Goal: Task Accomplishment & Management: Use online tool/utility

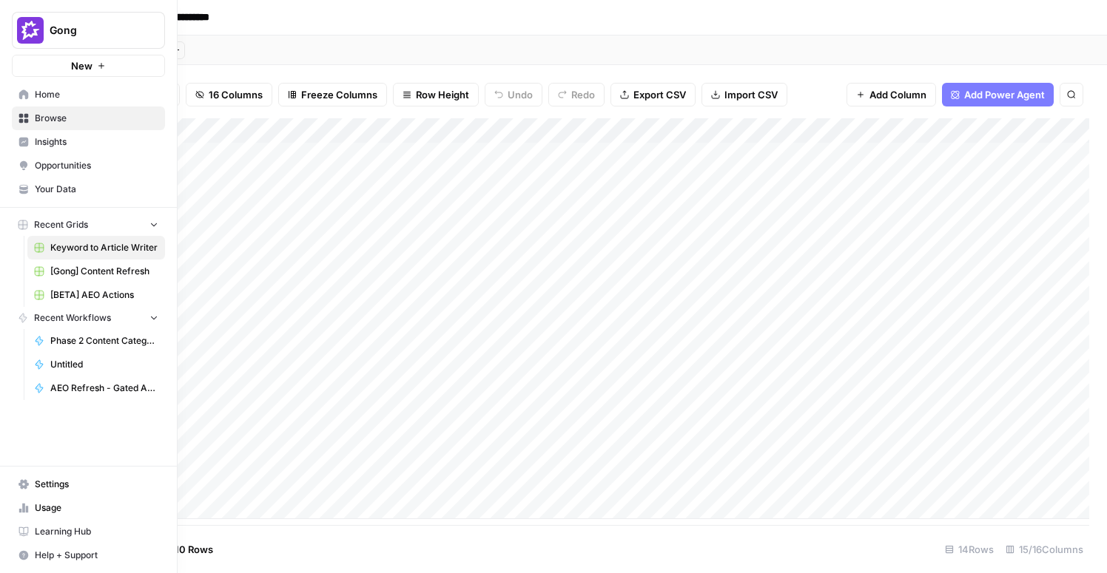
click at [23, 93] on icon at bounding box center [24, 95] width 10 height 10
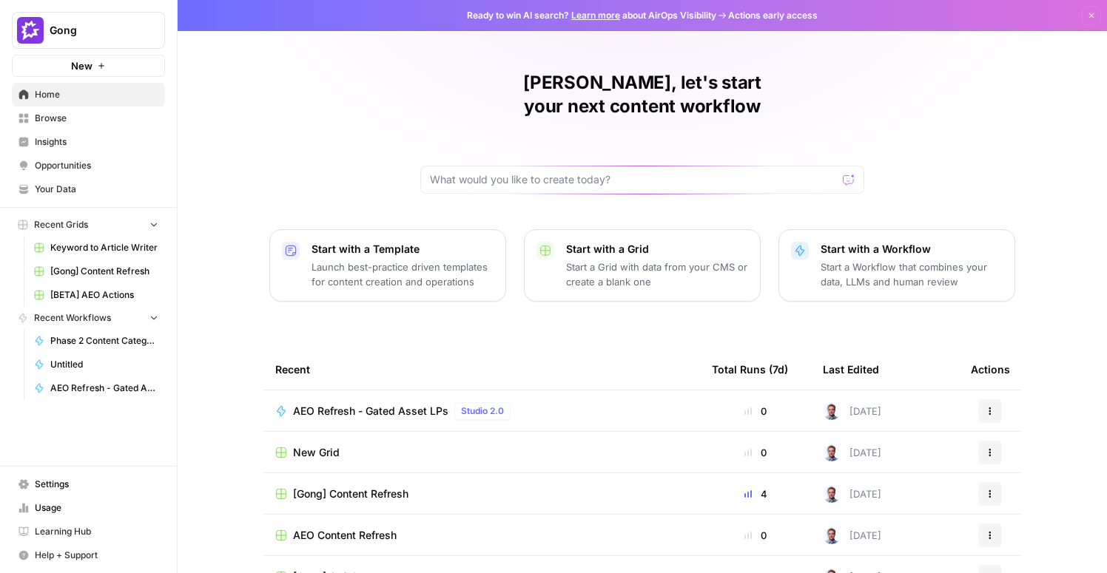
click at [73, 189] on span "Your Data" at bounding box center [97, 189] width 124 height 13
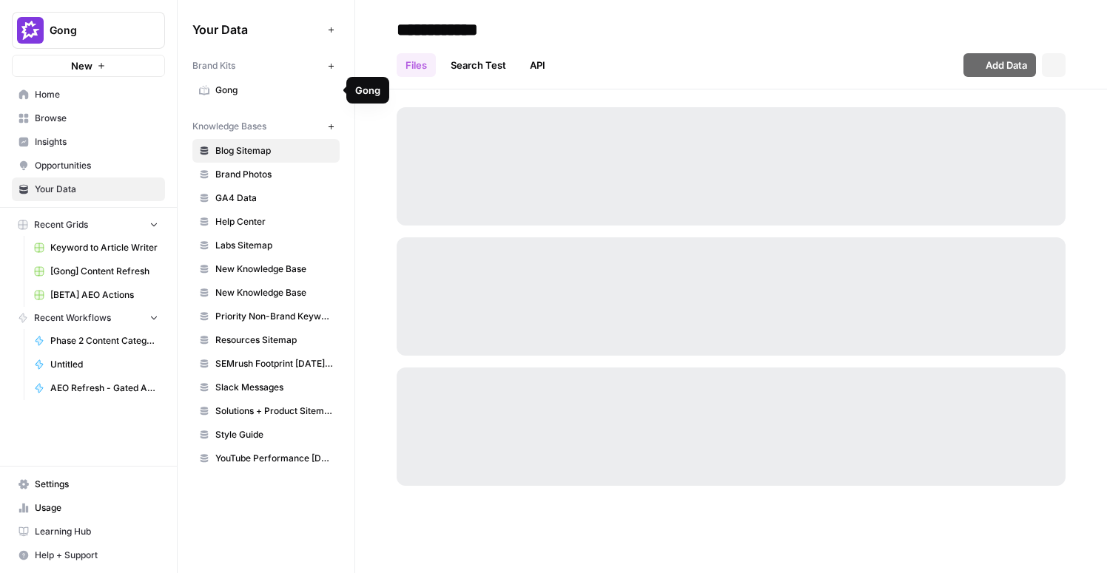
click at [226, 88] on span "Gong" at bounding box center [274, 90] width 118 height 13
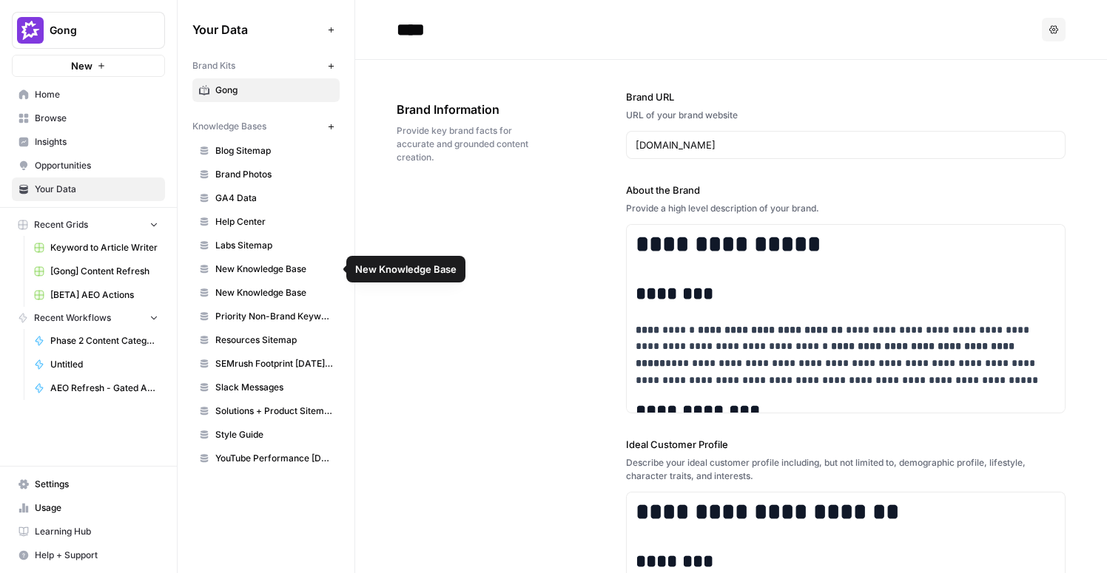
click at [288, 272] on span "New Knowledge Base" at bounding box center [274, 269] width 118 height 13
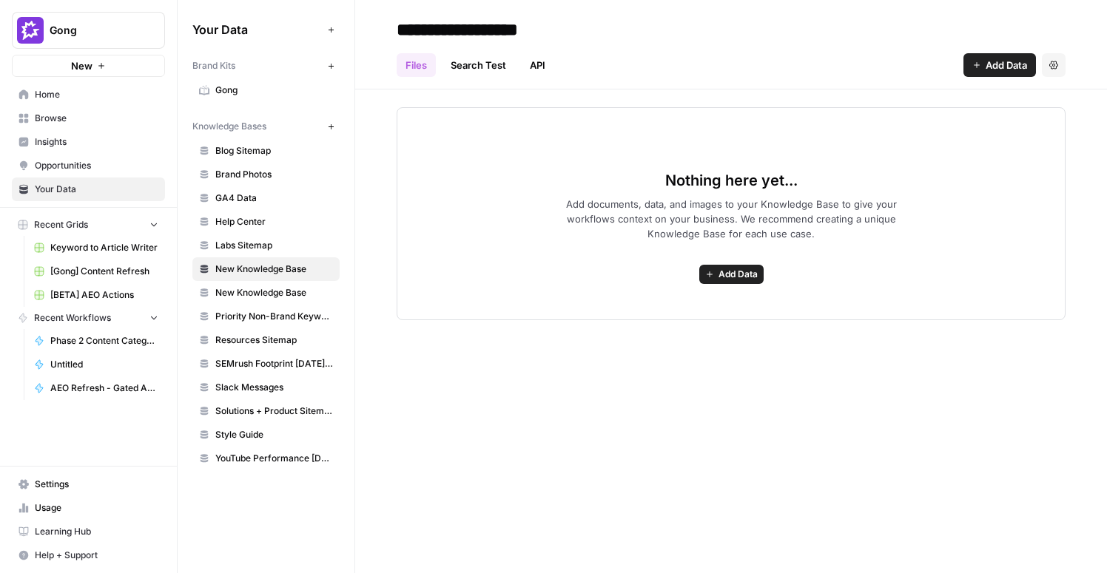
click at [1053, 67] on icon "button" at bounding box center [1053, 65] width 9 height 9
click at [1027, 104] on span "Delete Knowledge Base" at bounding box center [993, 99] width 110 height 15
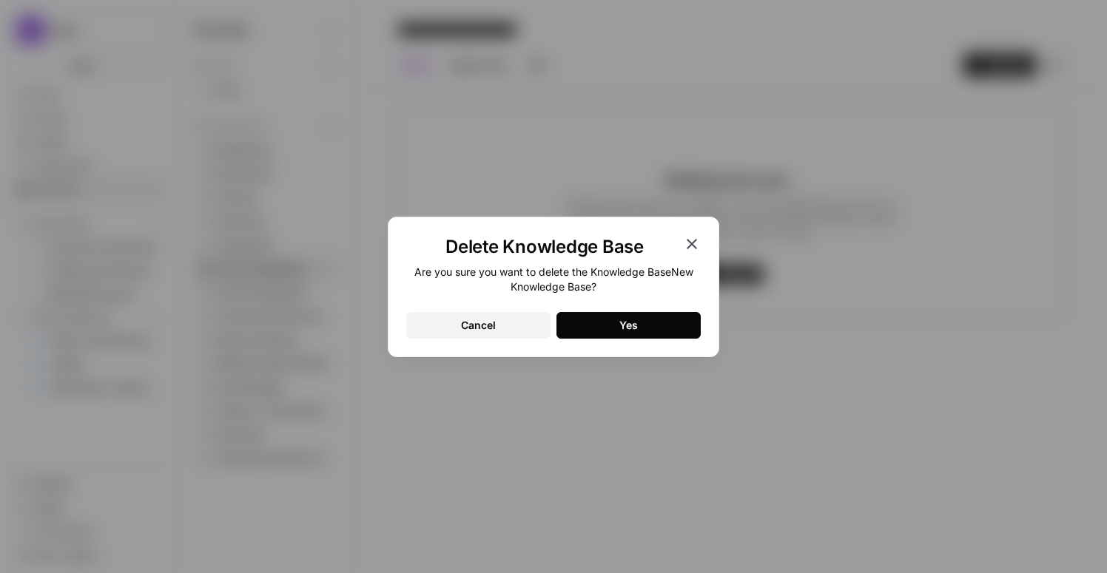
click at [668, 320] on button "Yes" at bounding box center [628, 325] width 144 height 27
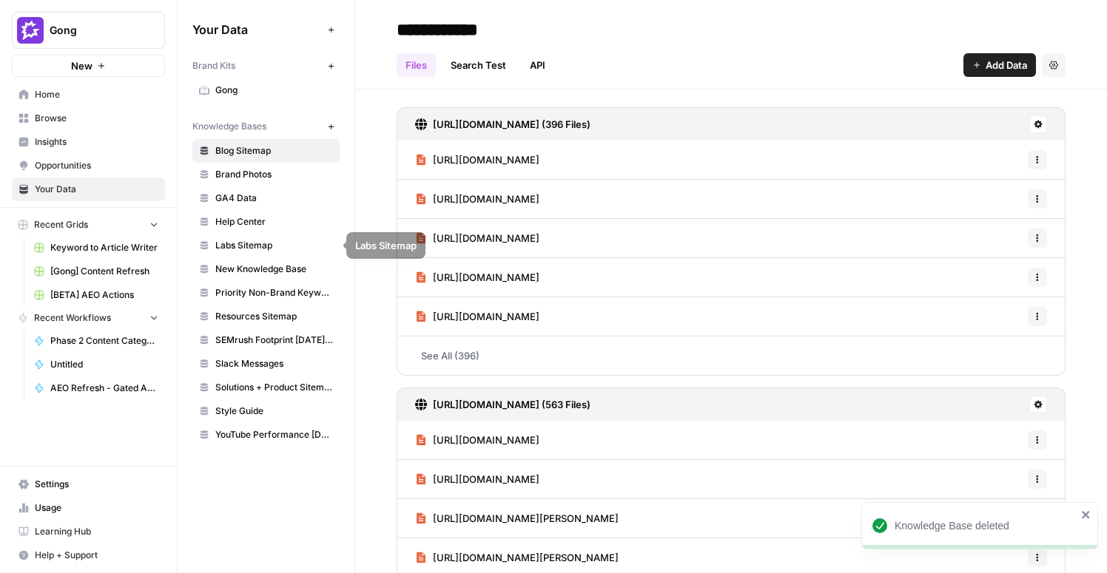
click at [249, 273] on span "New Knowledge Base" at bounding box center [274, 269] width 118 height 13
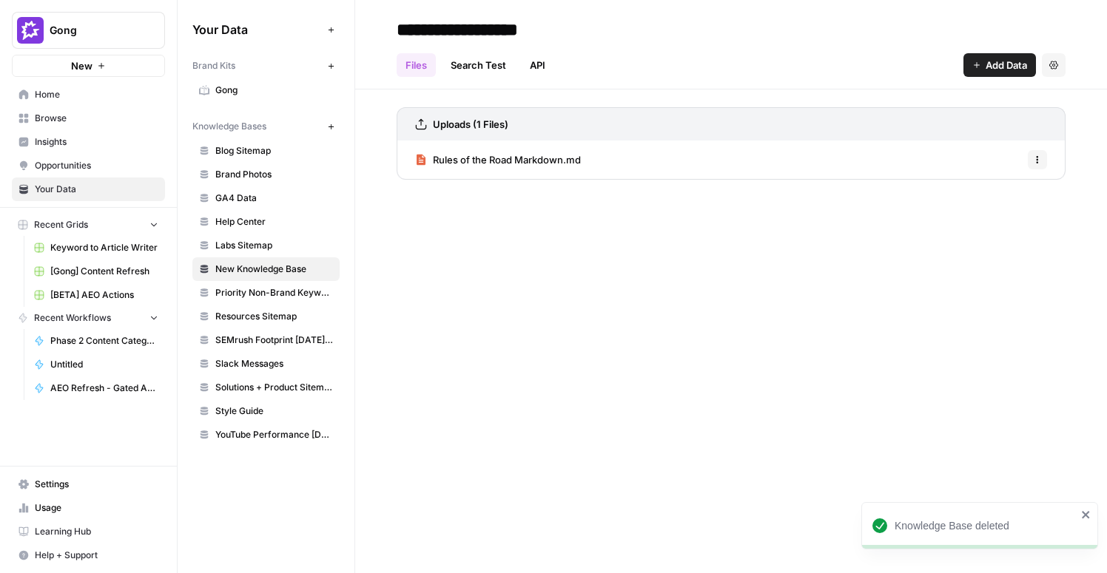
click at [1058, 64] on button "Settings" at bounding box center [1054, 65] width 24 height 24
click at [1002, 103] on span "Delete Knowledge Base" at bounding box center [993, 99] width 110 height 15
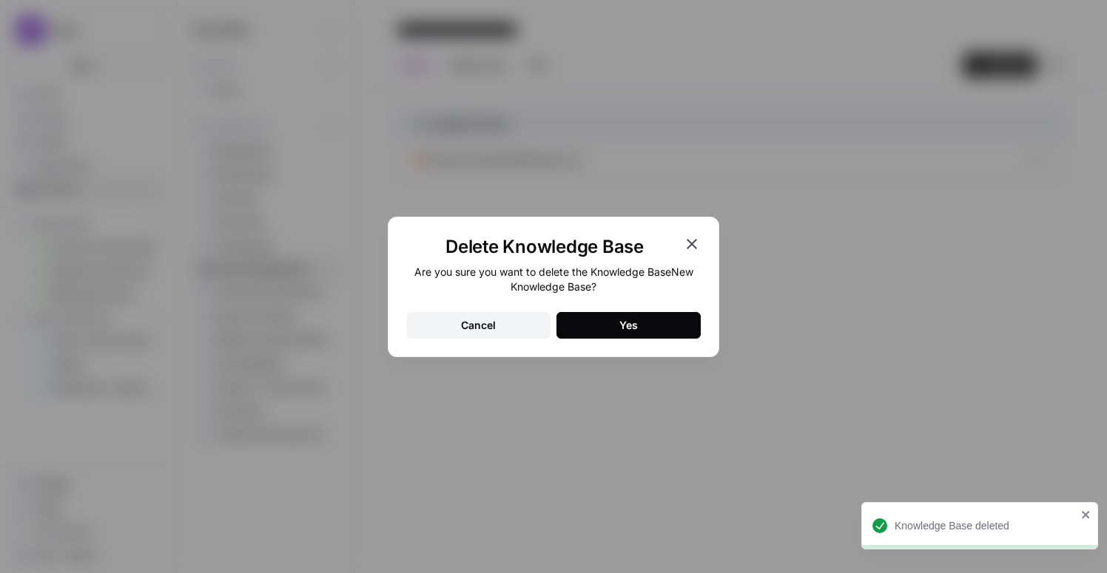
click at [667, 319] on button "Yes" at bounding box center [628, 325] width 144 height 27
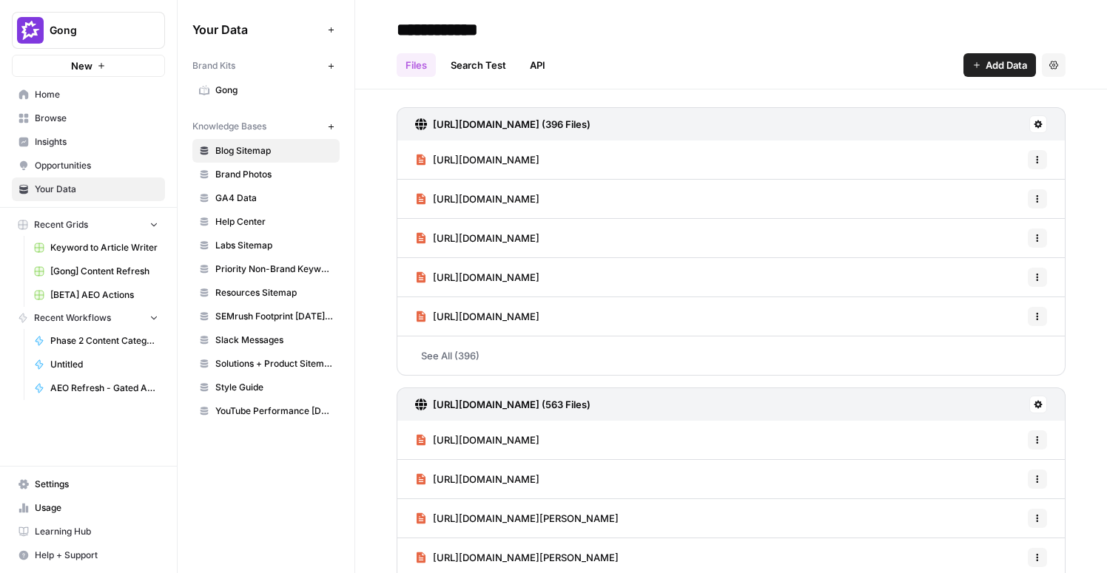
click at [188, 113] on div "Your Data Add Data Brand Kits New Gong Knowledge Bases New Blog Sitemap Brand P…" at bounding box center [266, 220] width 177 height 441
click at [229, 92] on span "Gong" at bounding box center [274, 90] width 118 height 13
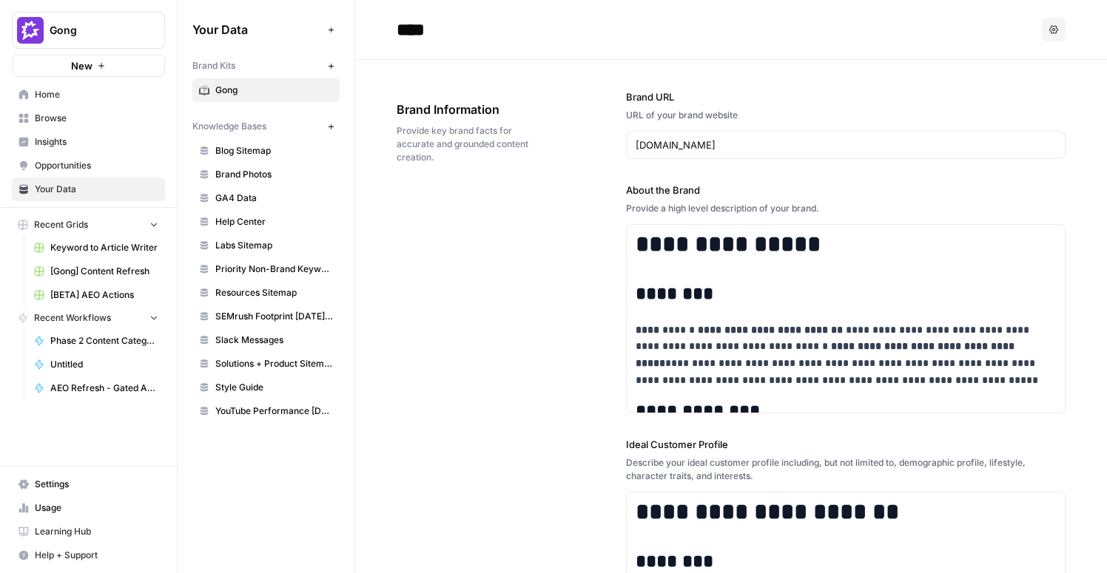
click at [254, 385] on span "Style Guide" at bounding box center [274, 387] width 118 height 13
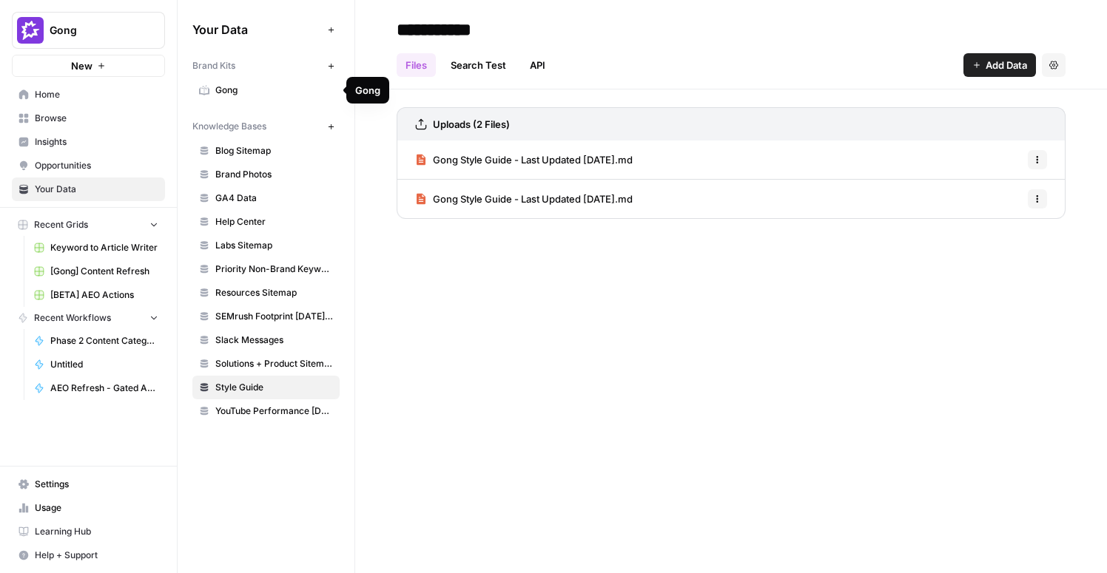
click at [226, 89] on span "Gong" at bounding box center [274, 90] width 118 height 13
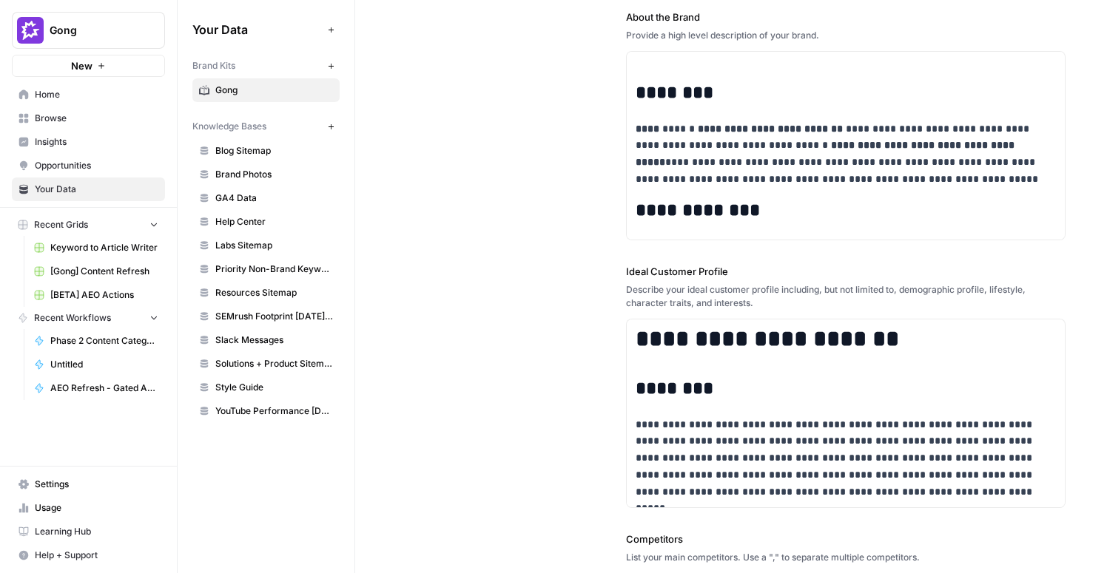
scroll to position [33, 0]
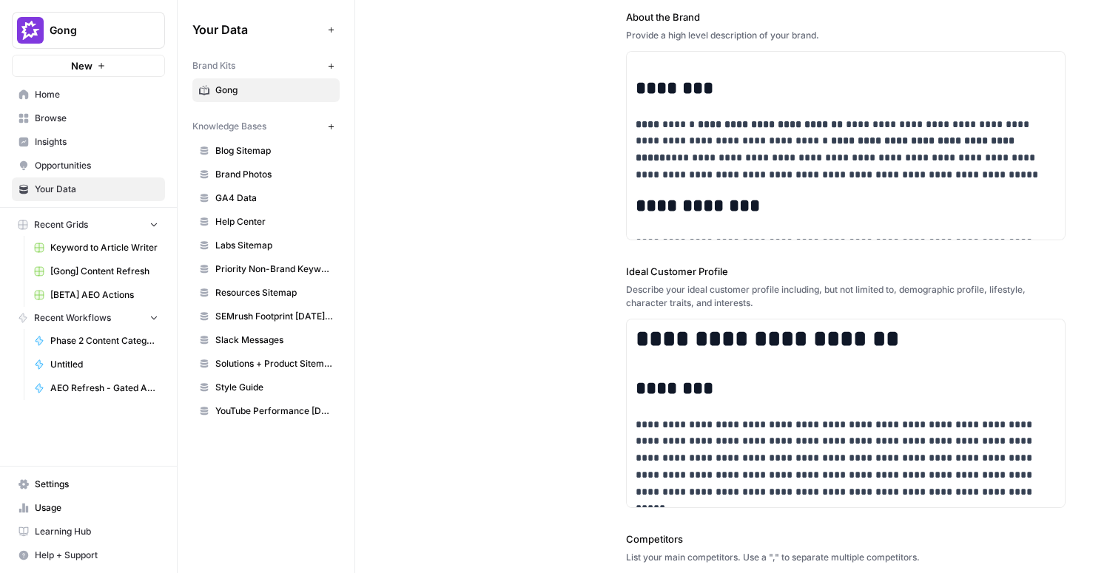
click at [65, 115] on span "Browse" at bounding box center [97, 118] width 124 height 13
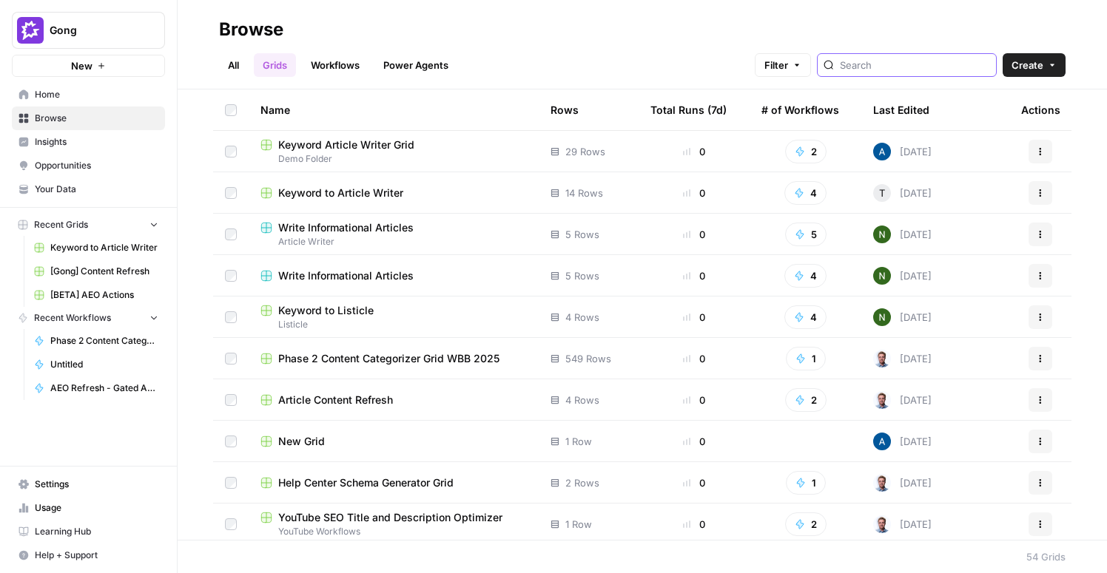
click at [893, 61] on input "search" at bounding box center [915, 65] width 150 height 15
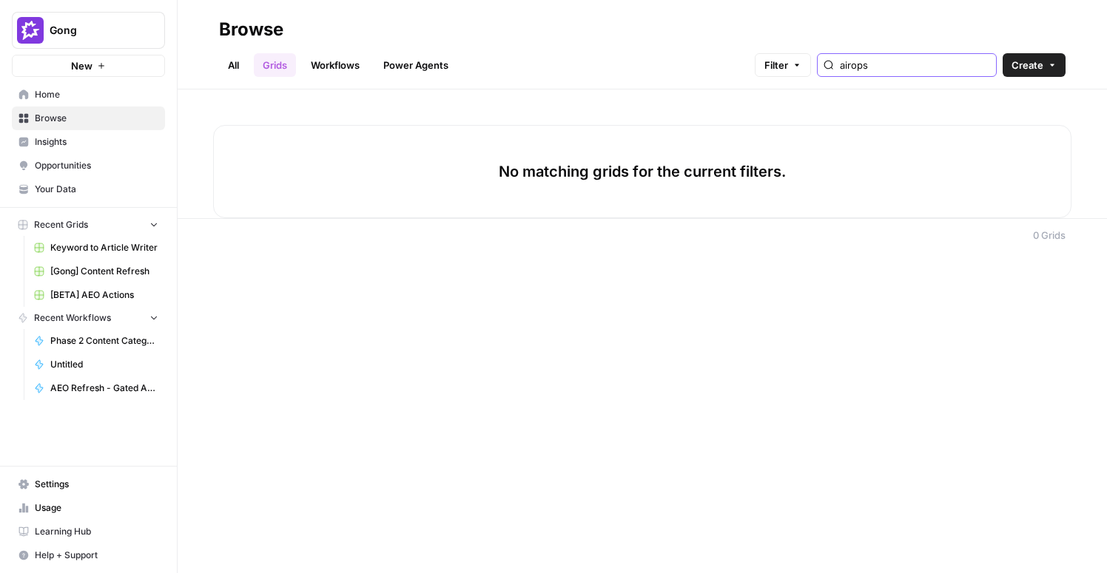
type input "airops"
type input "c"
type input "articles"
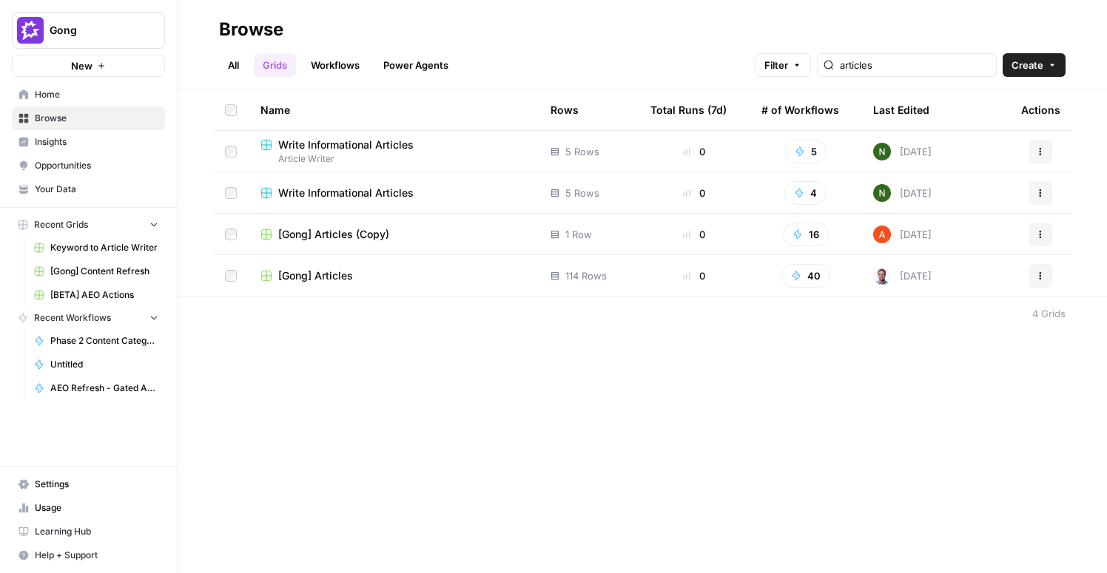
click at [321, 263] on td "[Gong] Articles" at bounding box center [394, 275] width 290 height 41
click at [312, 277] on span "[Gong] Articles" at bounding box center [315, 276] width 75 height 15
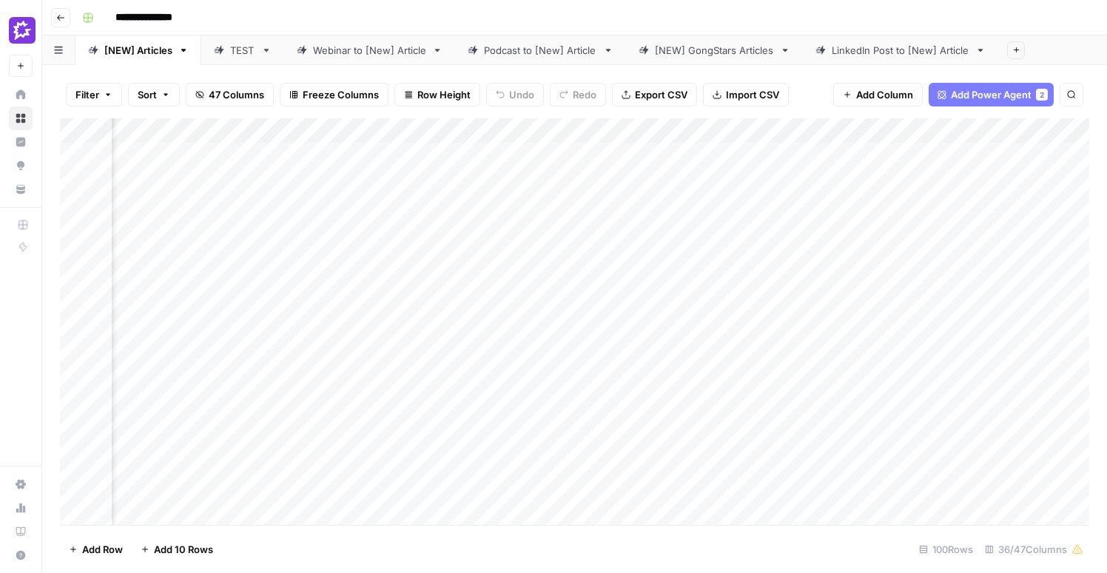
scroll to position [0, 2692]
click at [883, 131] on div "Add Column" at bounding box center [574, 321] width 1029 height 407
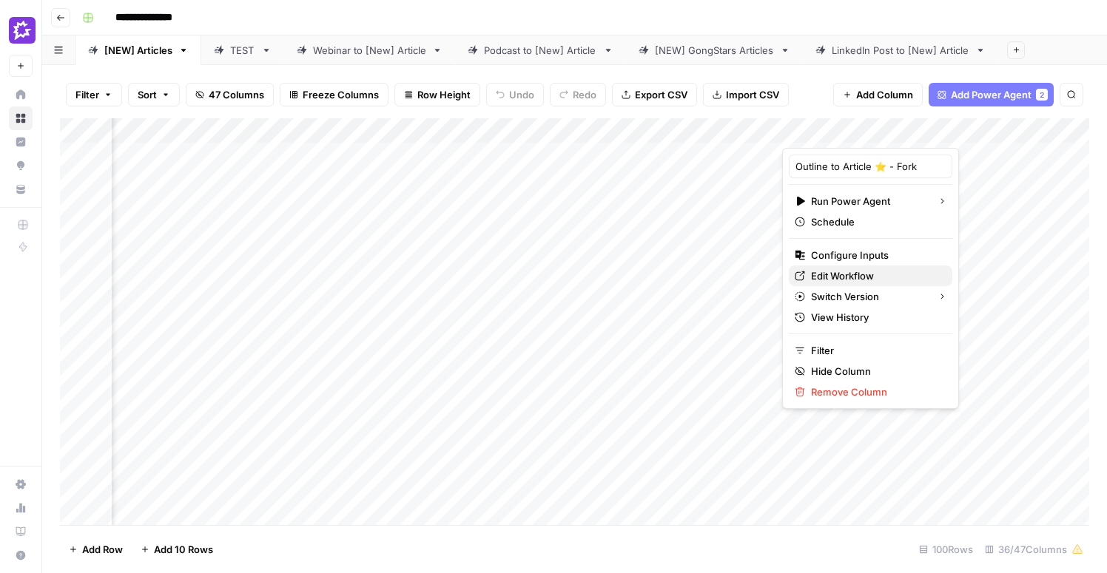
click at [835, 275] on span "Edit Workflow" at bounding box center [875, 276] width 129 height 15
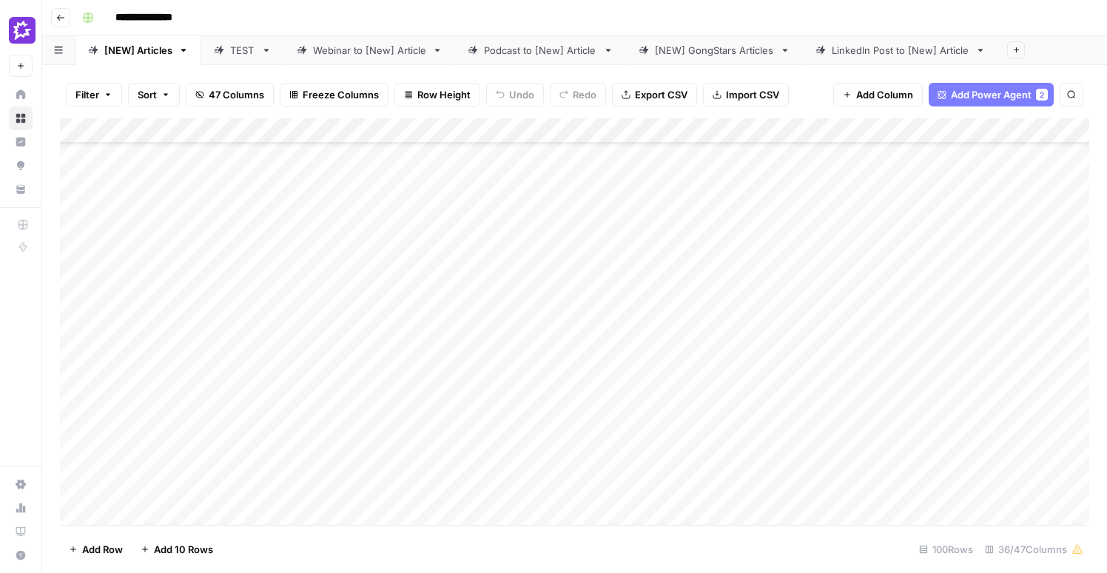
scroll to position [0, 0]
drag, startPoint x: 517, startPoint y: 158, endPoint x: 518, endPoint y: 309, distance: 150.2
click at [518, 309] on div "Add Column" at bounding box center [574, 321] width 1029 height 407
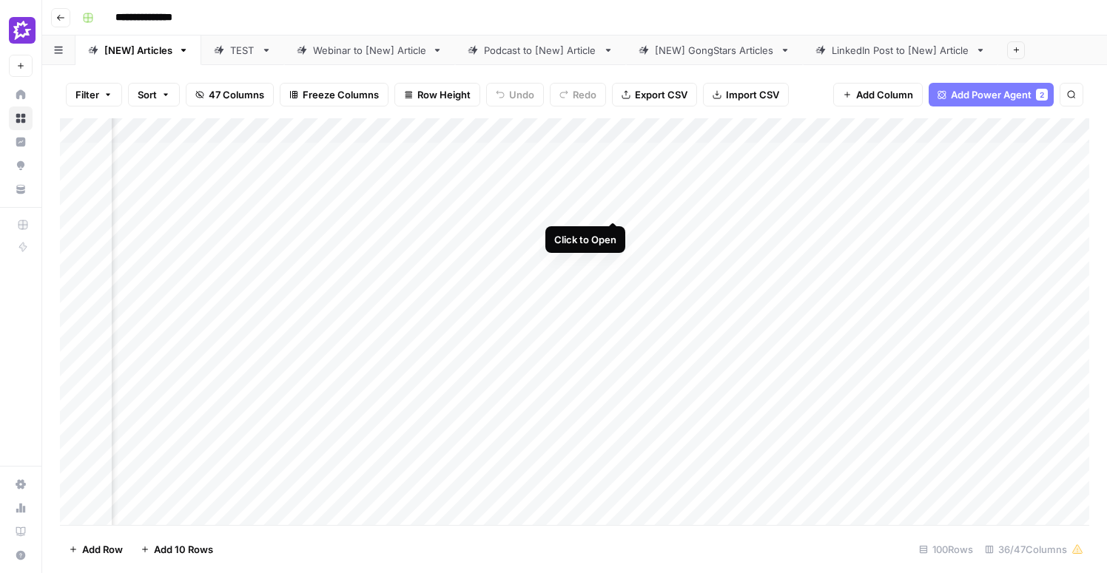
click at [615, 195] on div "Add Column" at bounding box center [574, 321] width 1029 height 407
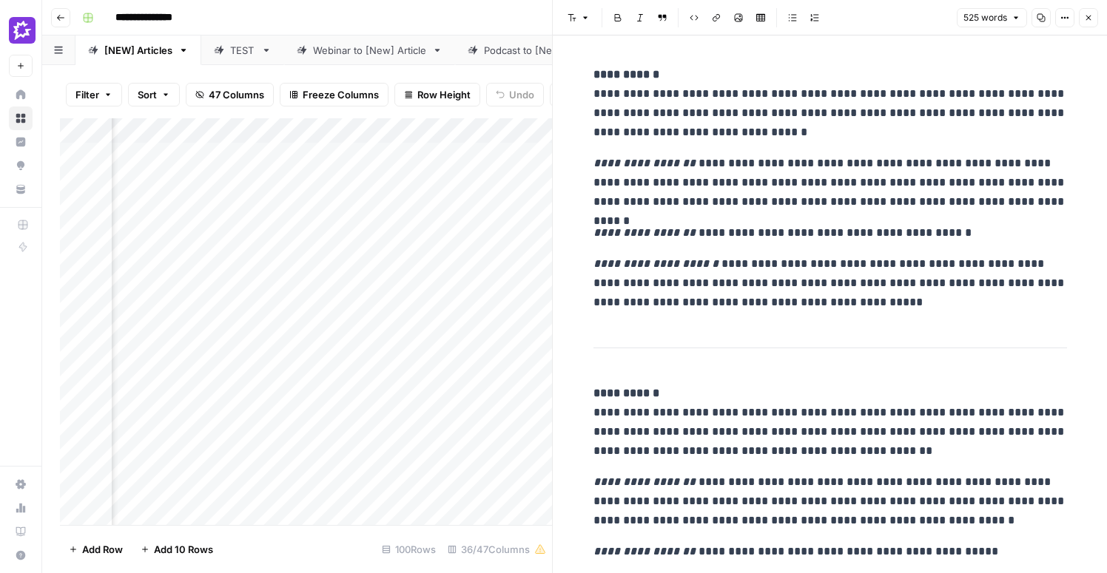
click at [1087, 21] on icon "button" at bounding box center [1088, 17] width 9 height 9
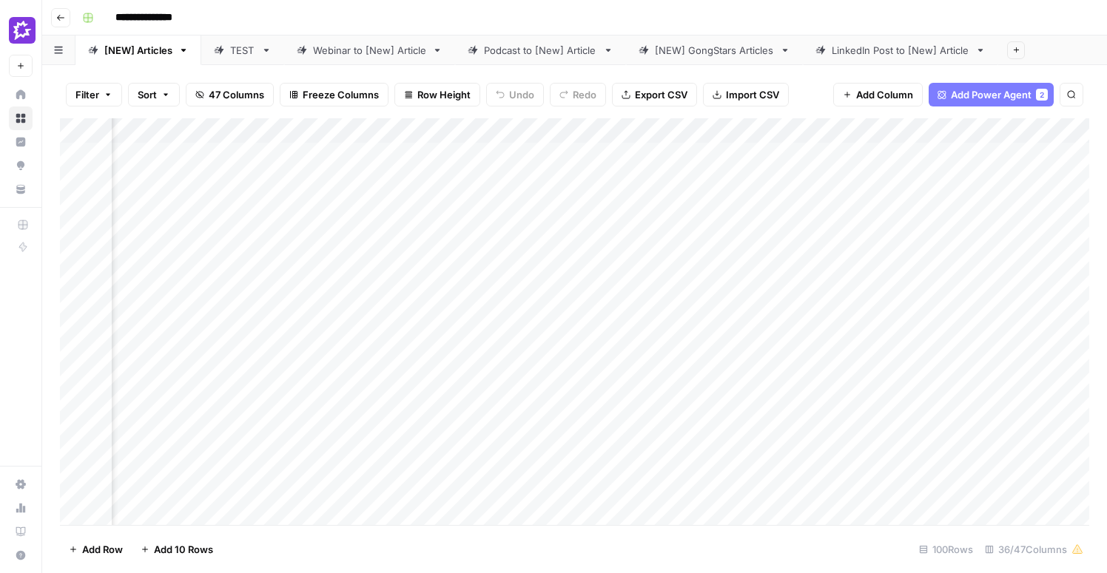
scroll to position [0, 2772]
click at [693, 191] on div "Add Column" at bounding box center [574, 321] width 1029 height 407
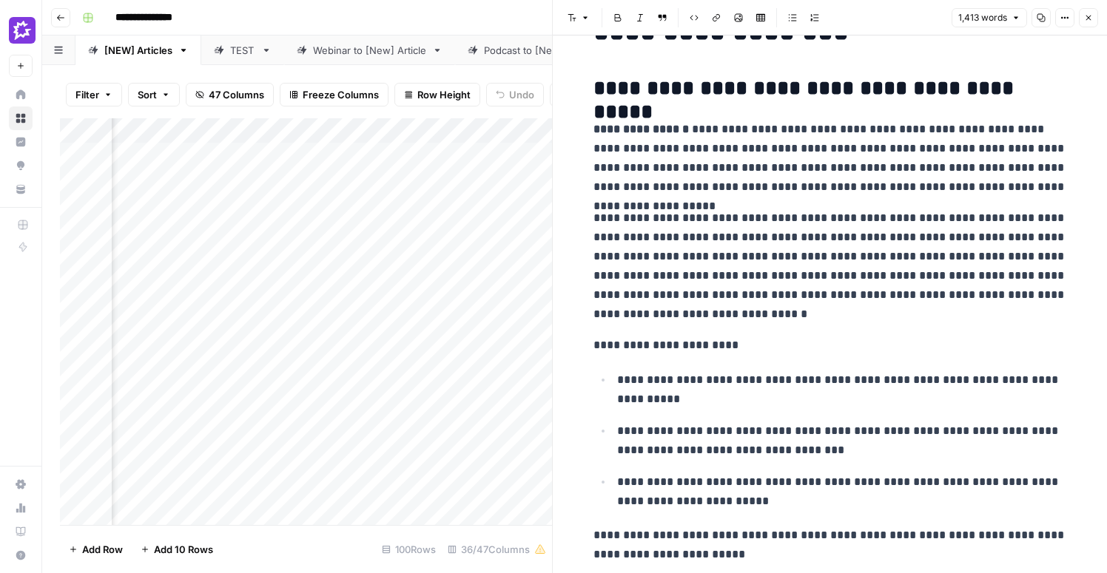
scroll to position [117, 0]
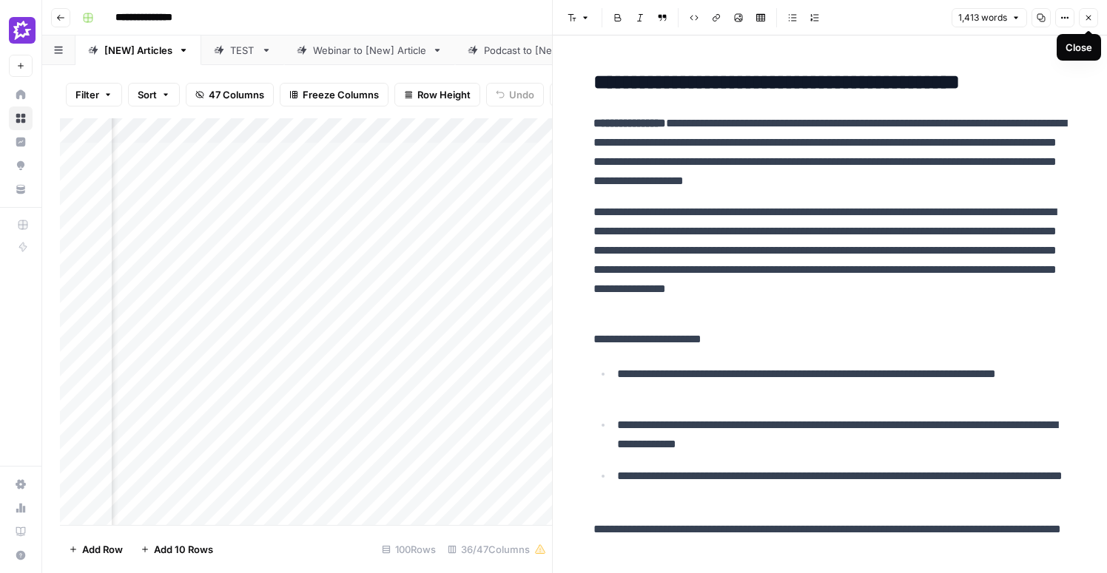
click at [1088, 19] on icon "button" at bounding box center [1088, 17] width 9 height 9
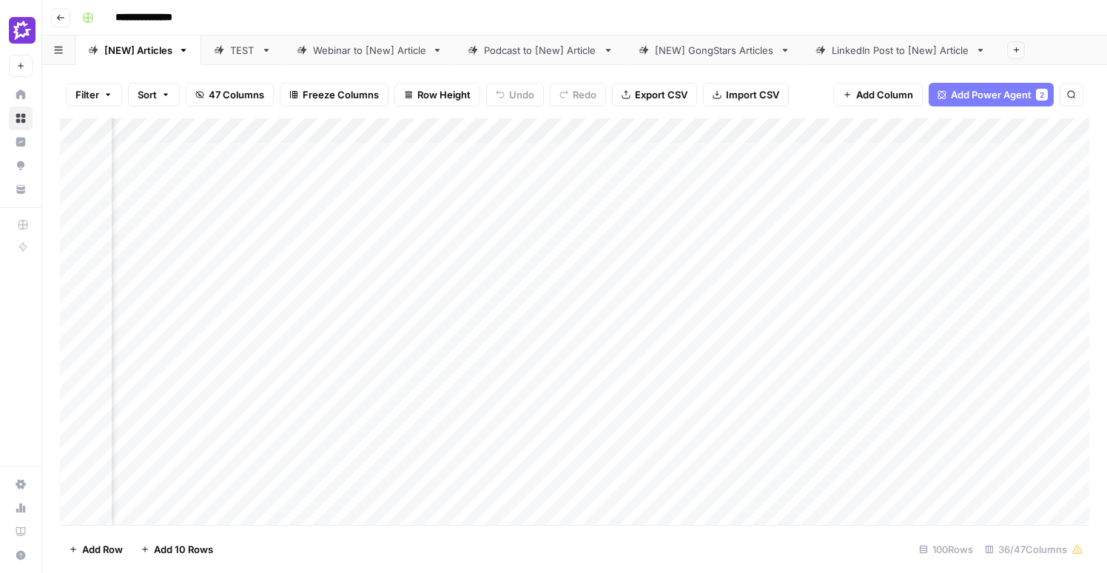
scroll to position [1, 0]
click at [116, 55] on div "[NEW] Articles" at bounding box center [138, 50] width 68 height 15
click at [681, 277] on div "Add Column" at bounding box center [574, 321] width 1029 height 407
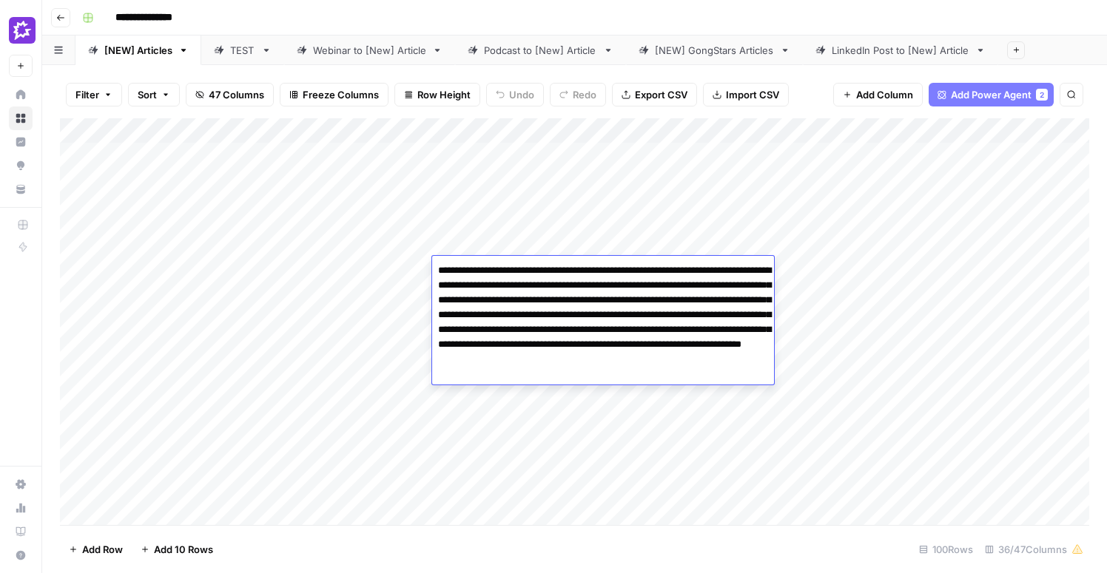
click at [833, 301] on div "Add Column" at bounding box center [574, 321] width 1029 height 407
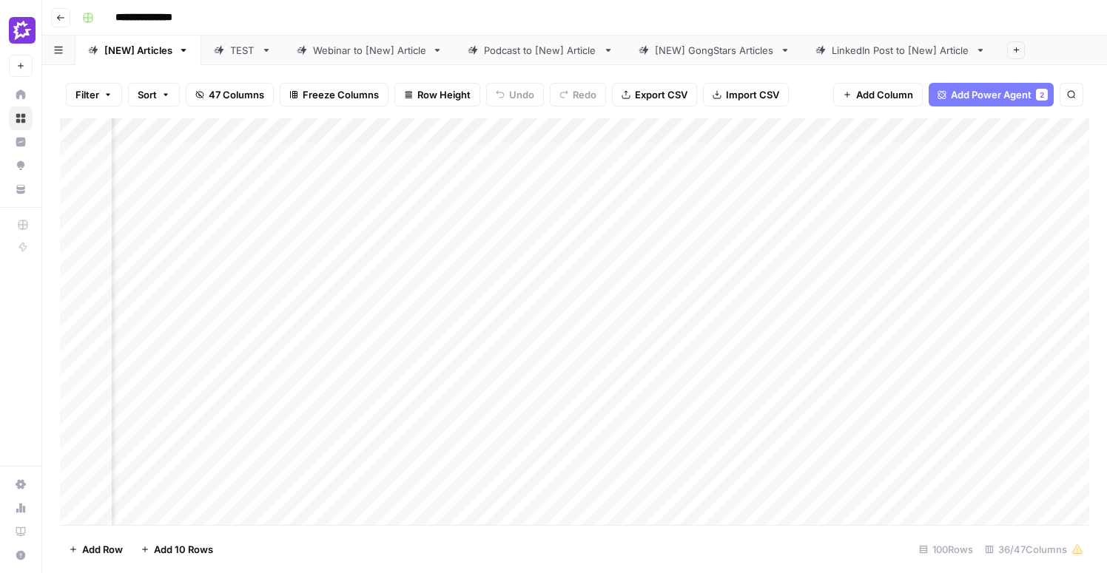
scroll to position [0, 2238]
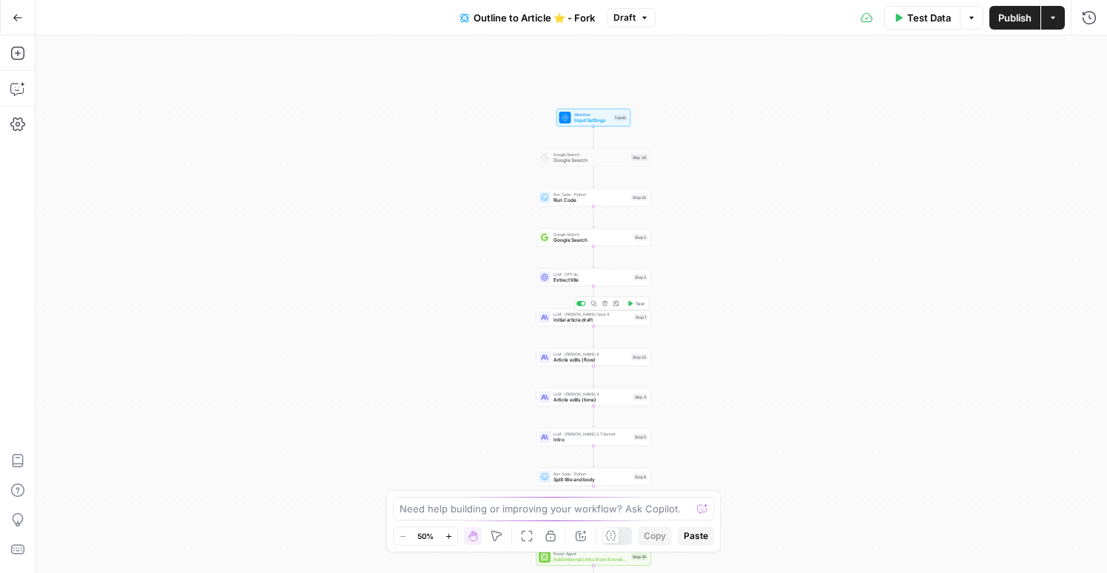
click at [565, 321] on span "Initial article draft" at bounding box center [592, 320] width 78 height 7
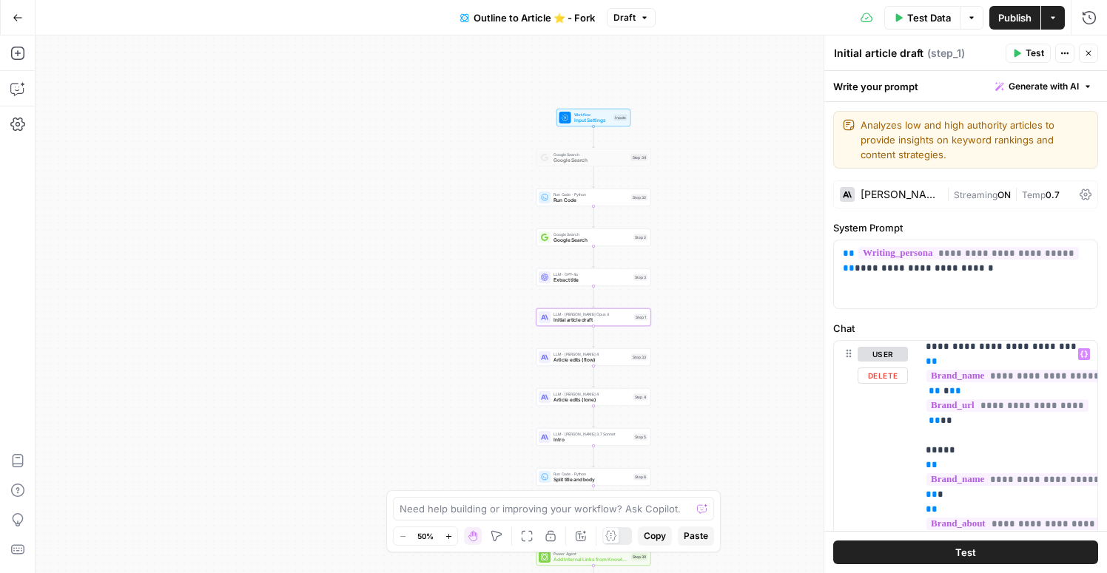
scroll to position [0, 3]
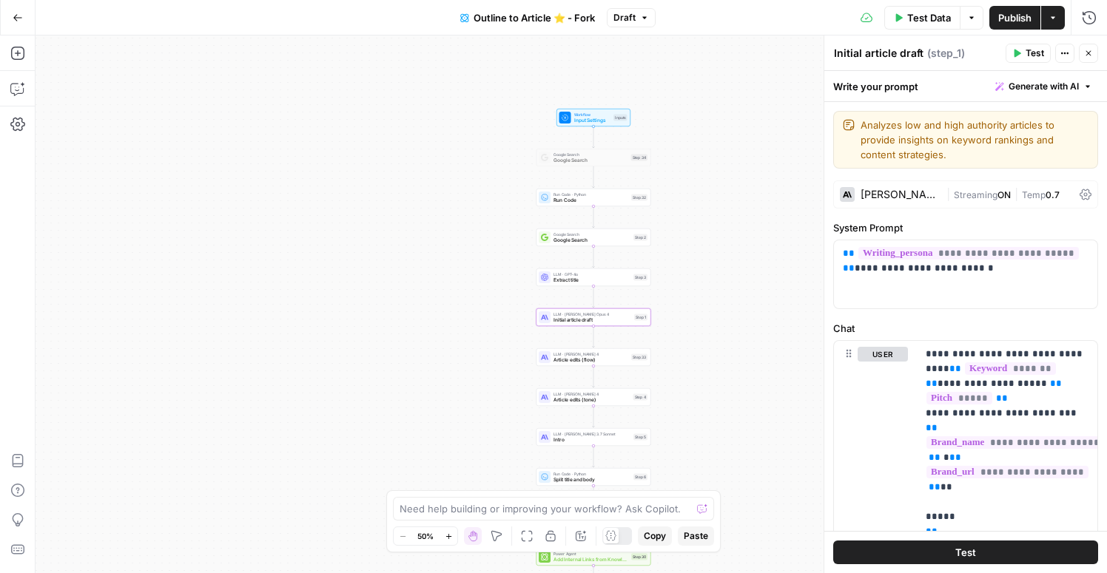
click at [14, 19] on icon "button" at bounding box center [18, 18] width 10 height 10
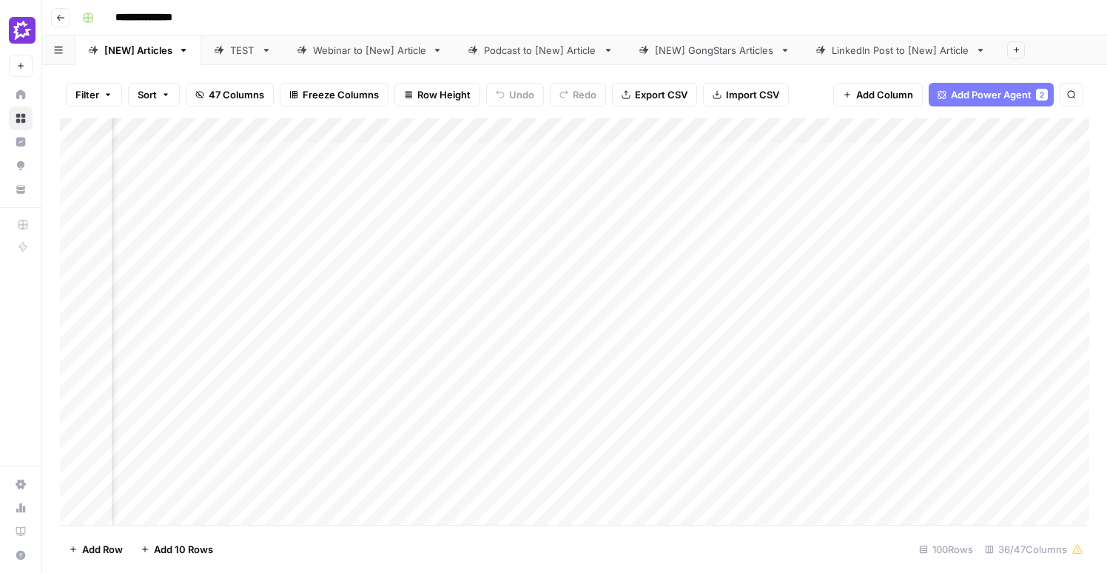
scroll to position [0, 2238]
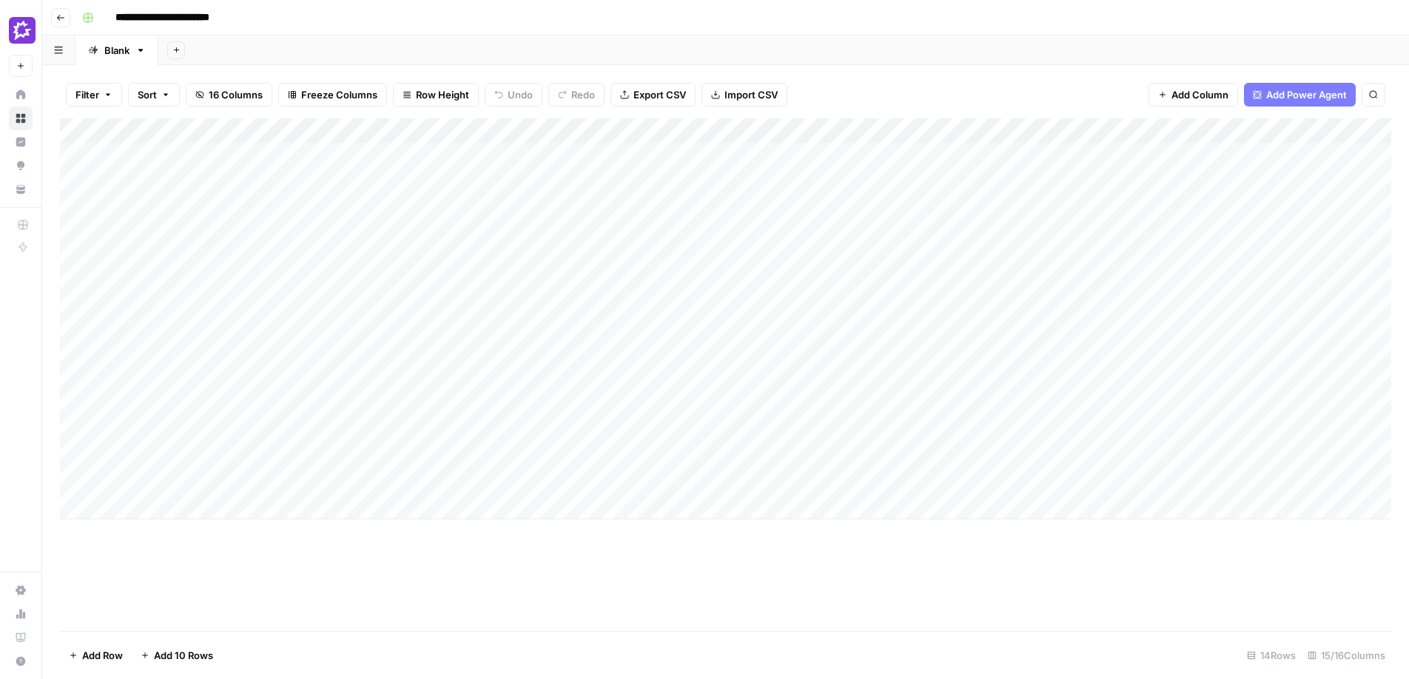
scroll to position [0, 11]
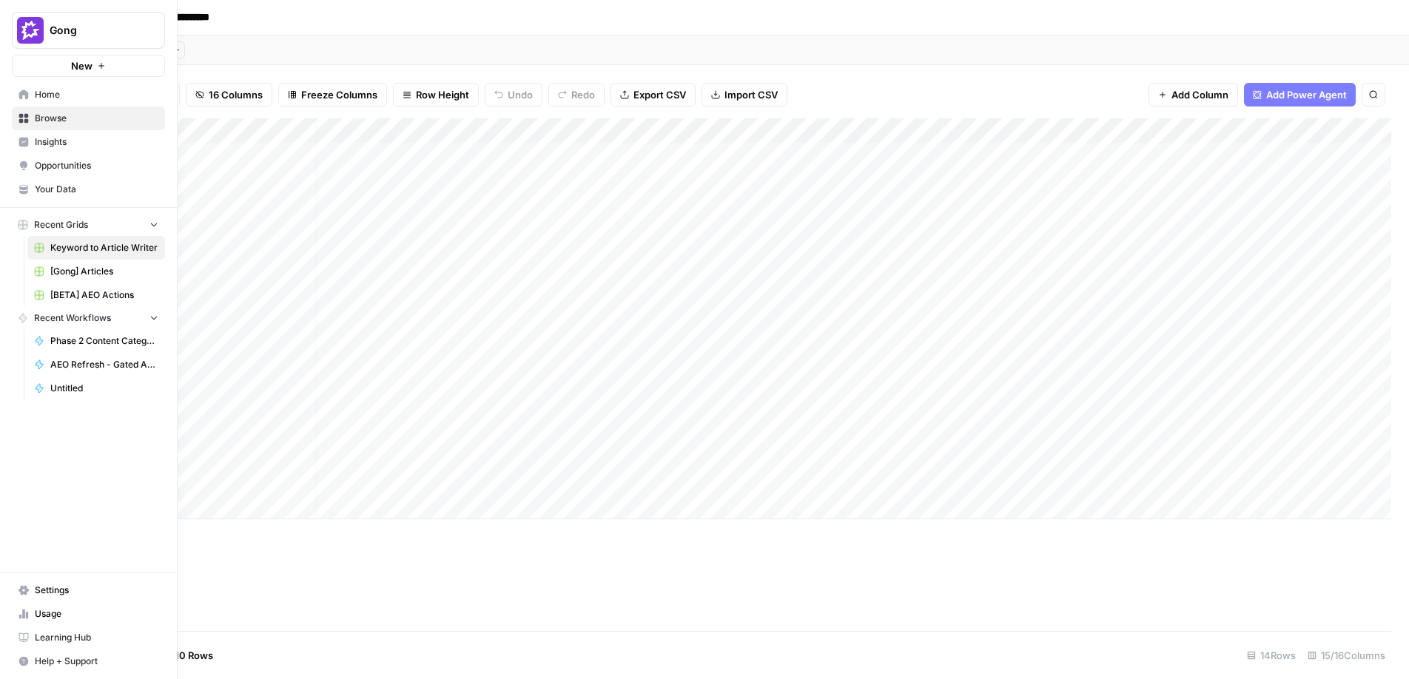
click at [69, 170] on span "Opportunities" at bounding box center [97, 165] width 124 height 13
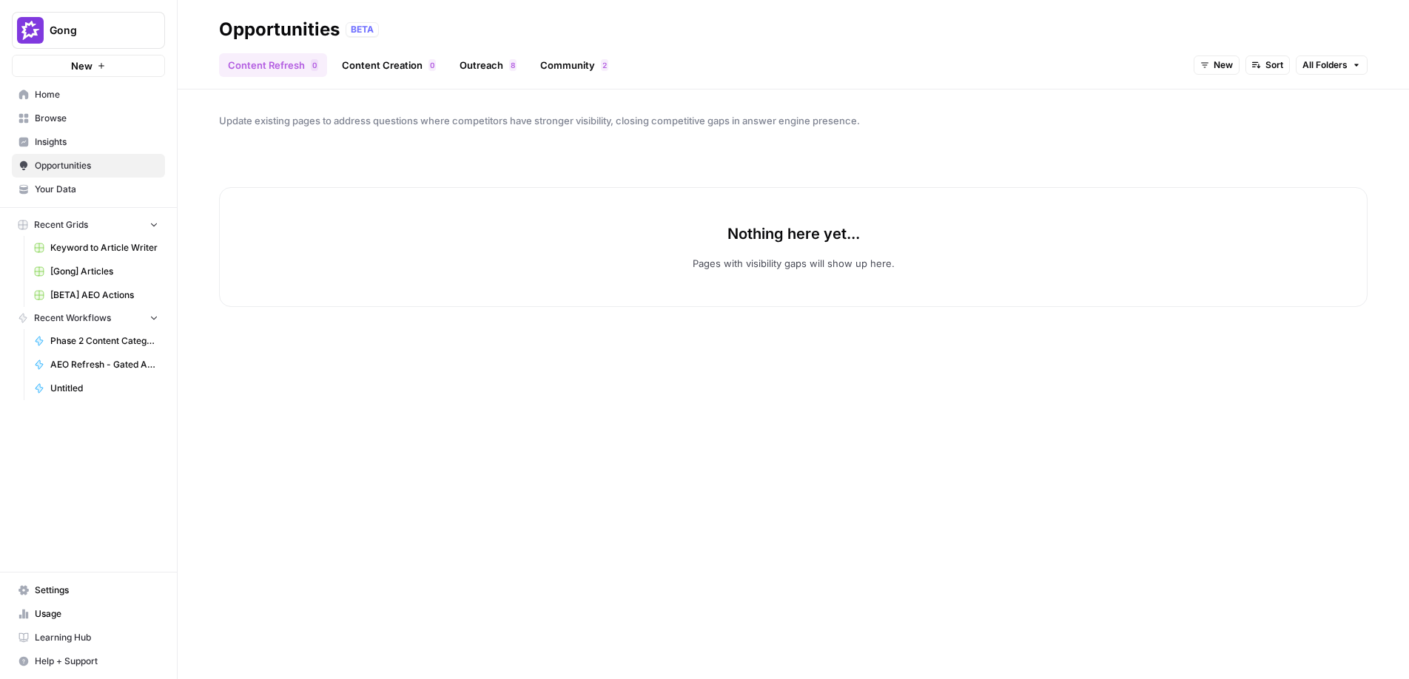
click at [465, 66] on link "Outreach 8" at bounding box center [488, 65] width 75 height 24
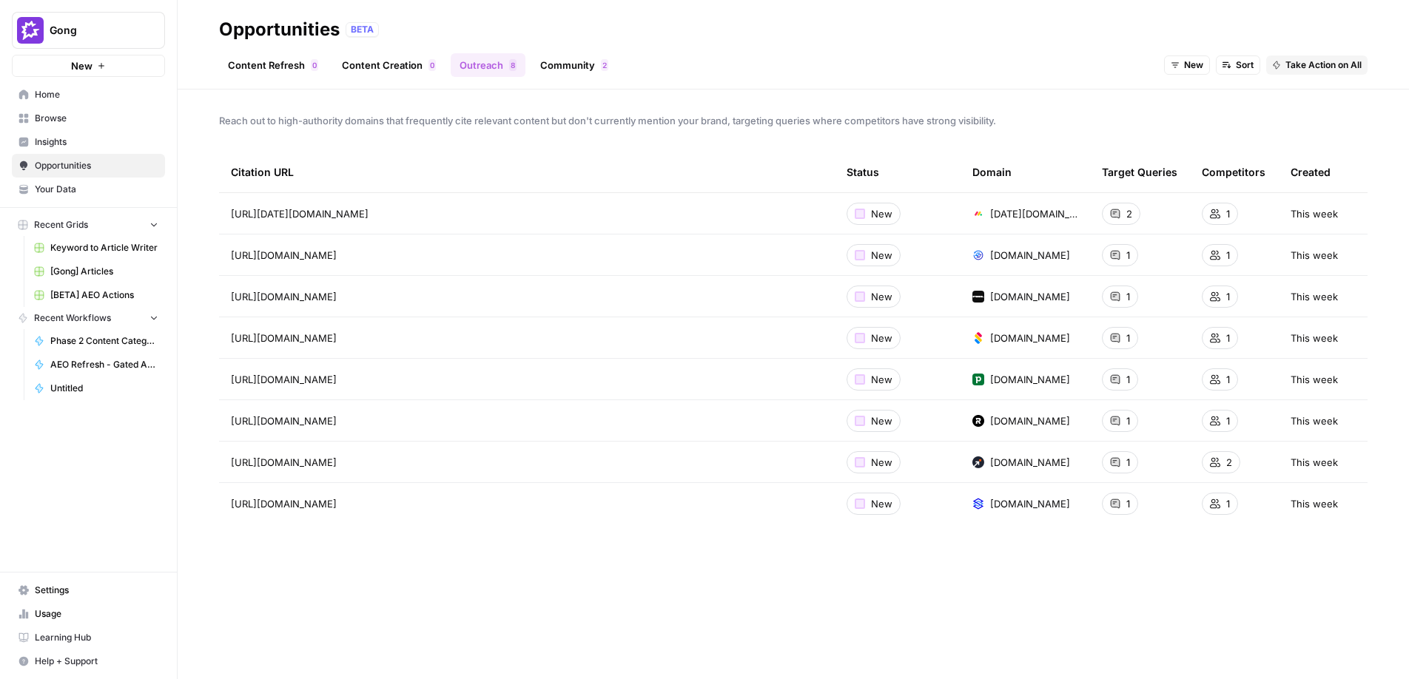
click at [58, 141] on span "Insights" at bounding box center [97, 141] width 124 height 13
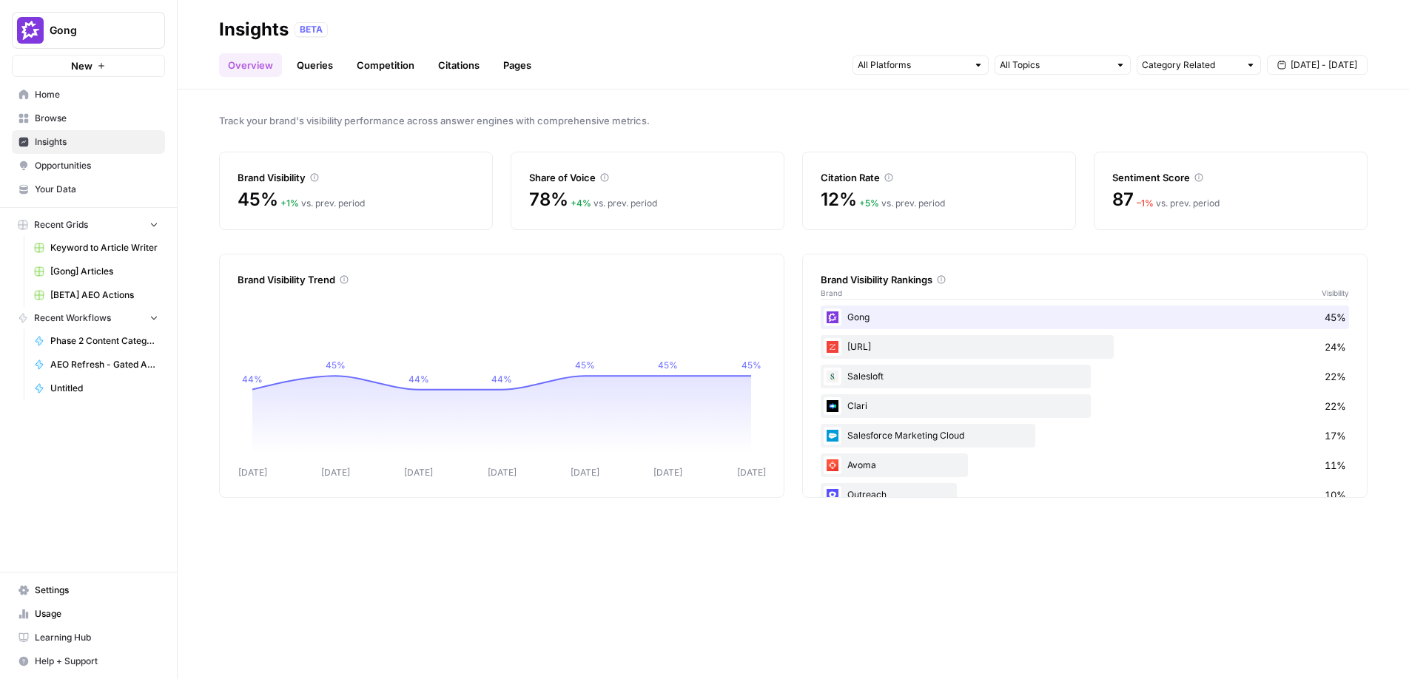
click at [328, 69] on link "Queries" at bounding box center [315, 65] width 54 height 24
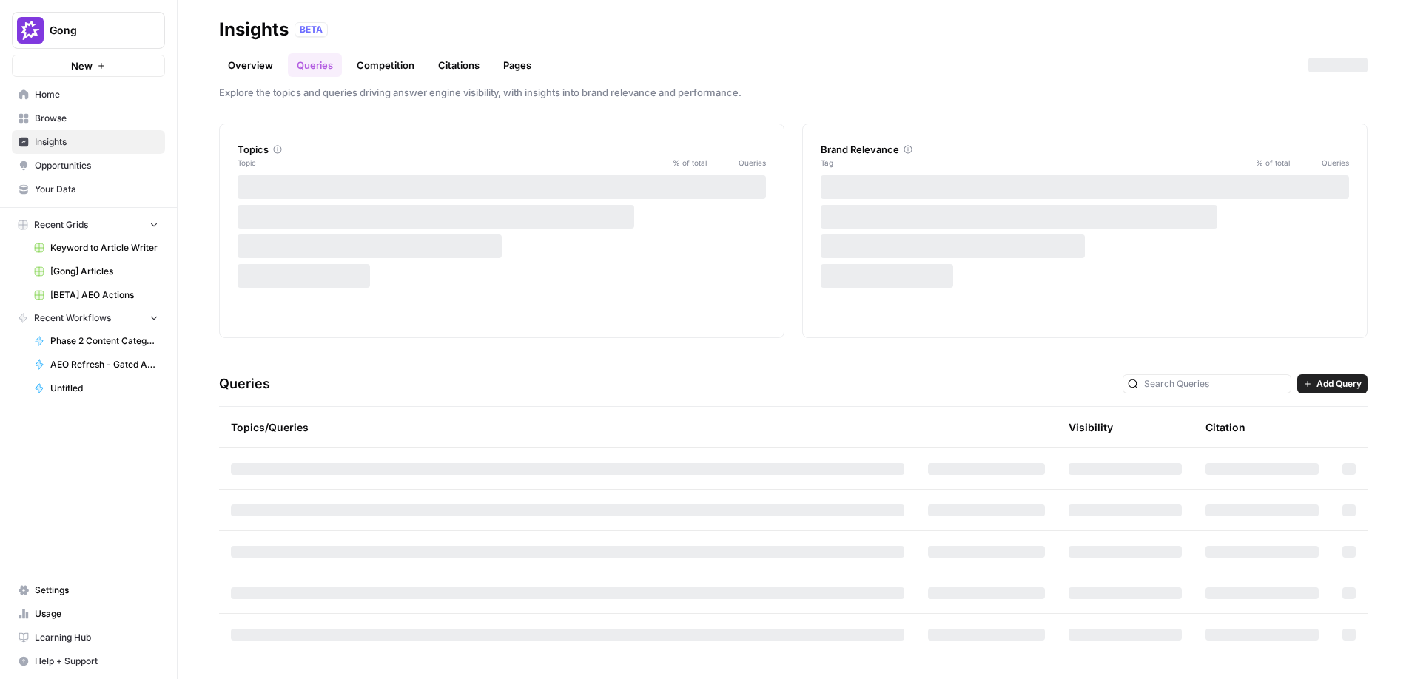
scroll to position [26, 0]
click at [448, 67] on link "Citations" at bounding box center [458, 65] width 59 height 24
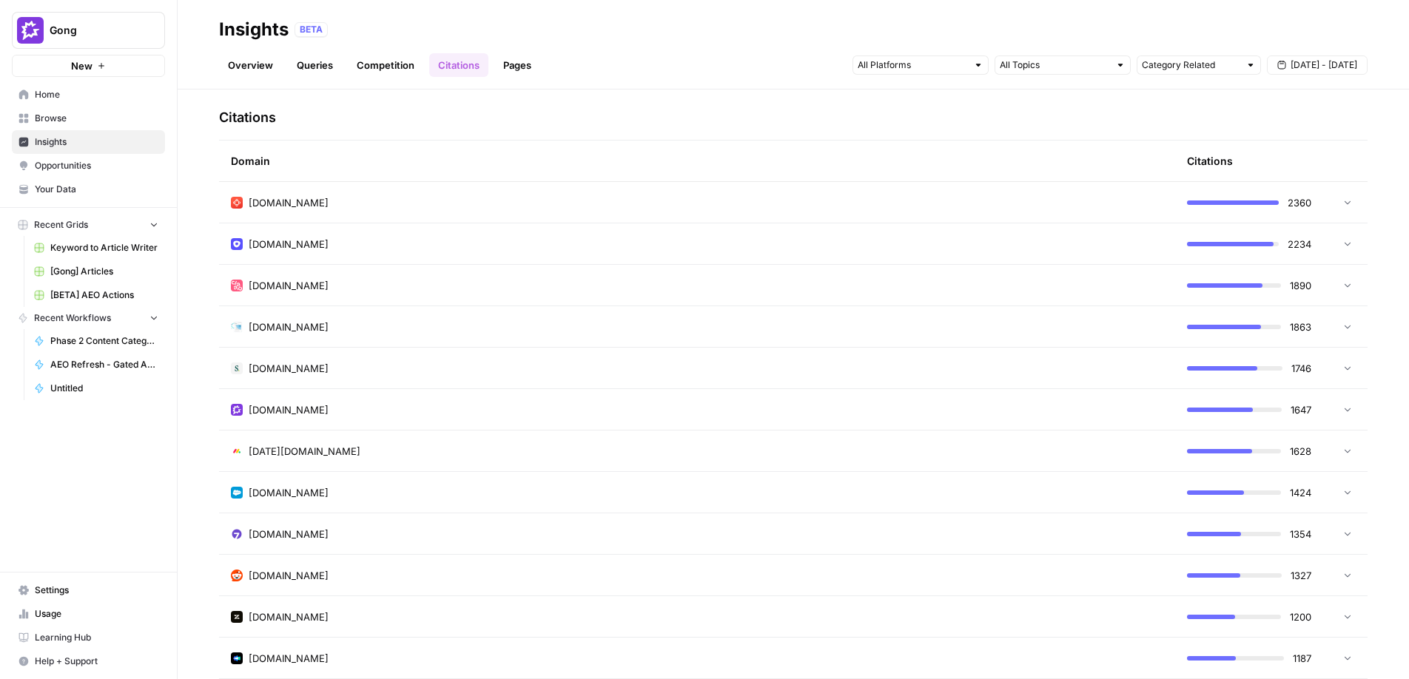
scroll to position [337, 0]
click at [1346, 576] on icon at bounding box center [1347, 576] width 10 height 10
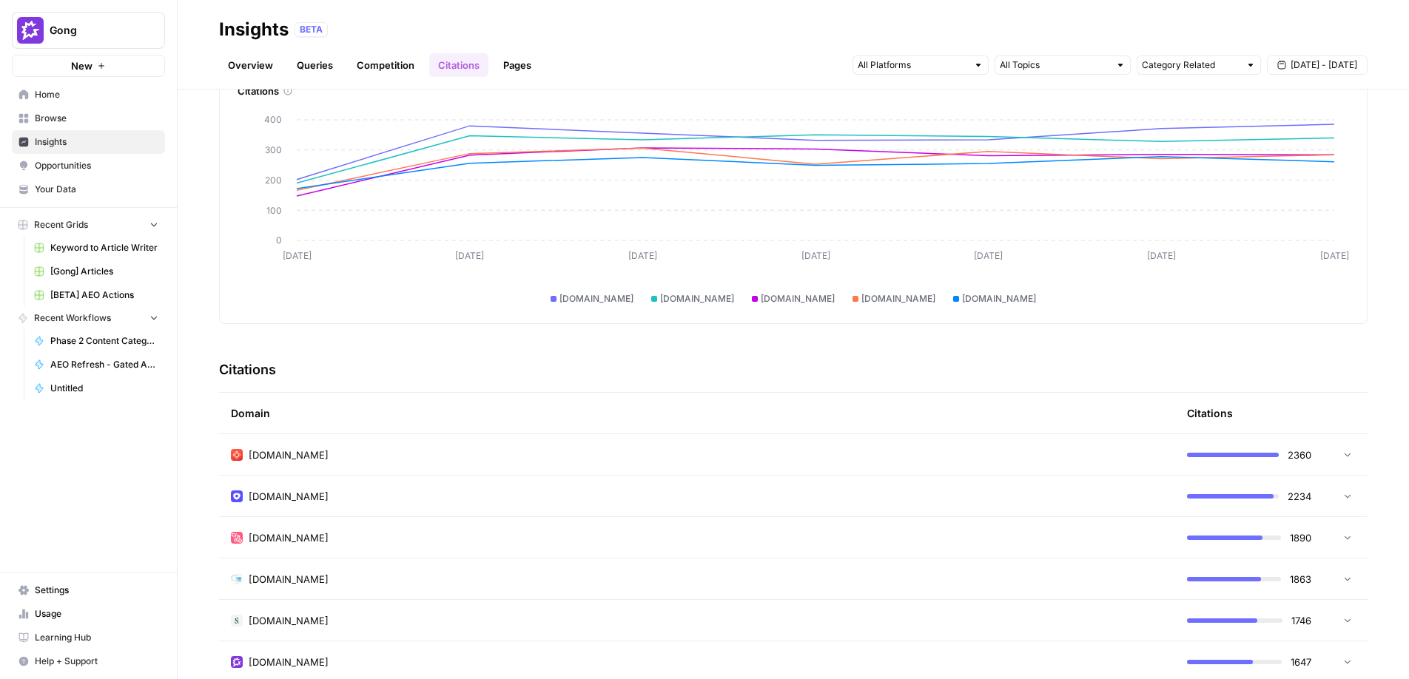
scroll to position [0, 0]
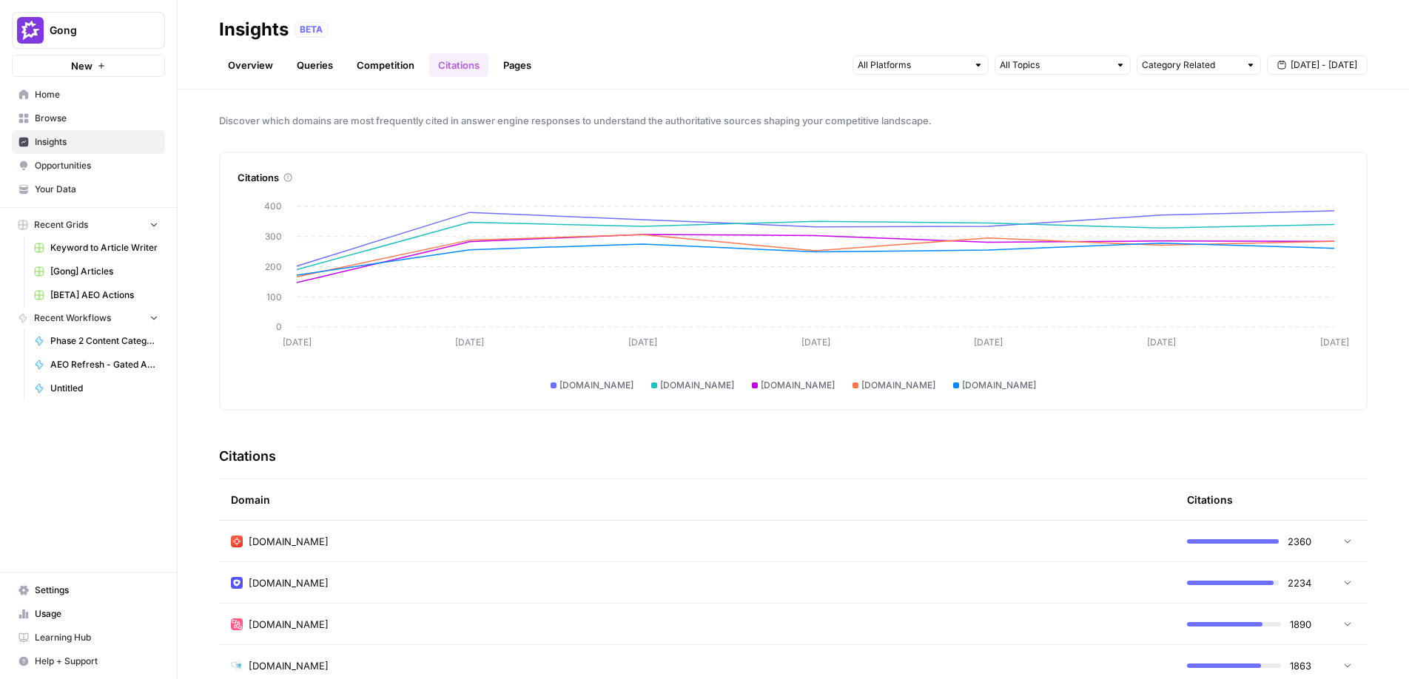
click at [50, 167] on span "Opportunities" at bounding box center [97, 165] width 124 height 13
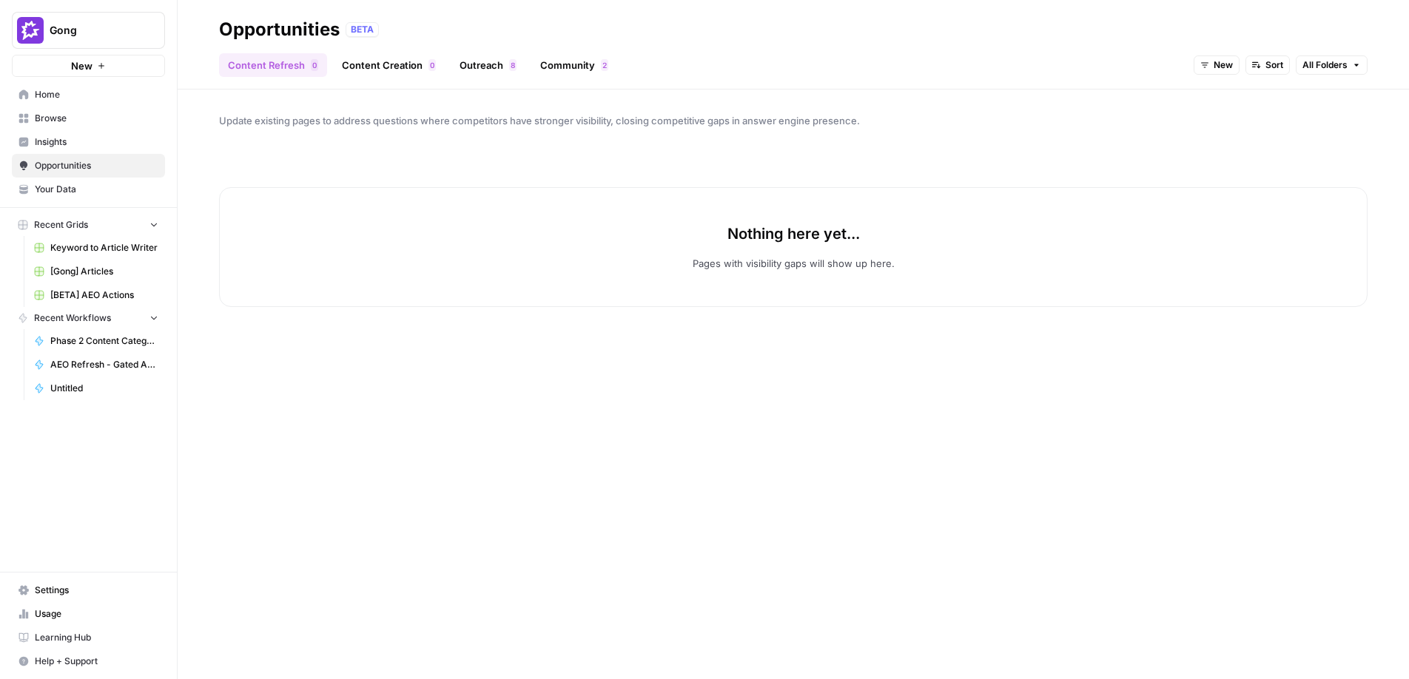
click at [485, 68] on link "Outreach 8" at bounding box center [488, 65] width 75 height 24
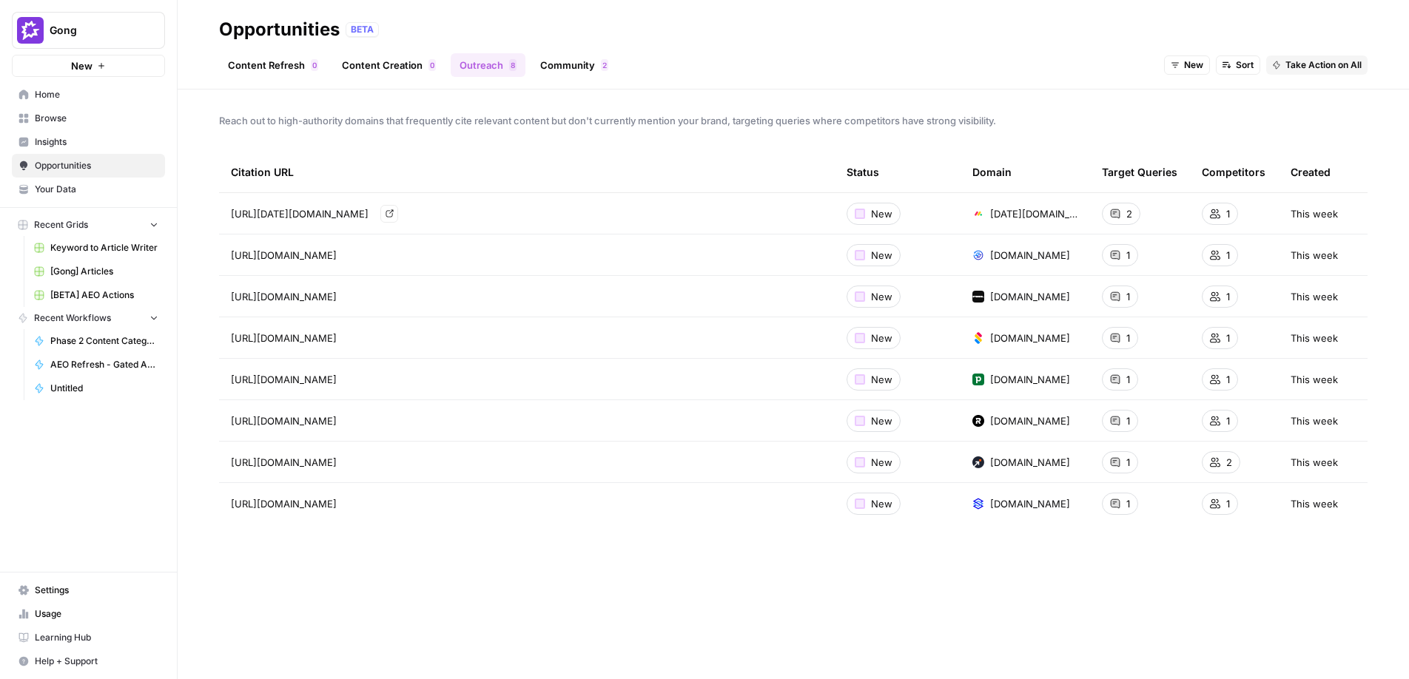
click at [613, 218] on div "https://monday.com/blog/crm-and-sales/sales-forecasting-software/ Go to page" at bounding box center [527, 214] width 592 height 18
click at [362, 256] on icon "Go to page https://www.easyreplenish.com/blog/demand-forecast-accuracy-metrics-…" at bounding box center [358, 255] width 8 height 8
